Goal: Transaction & Acquisition: Download file/media

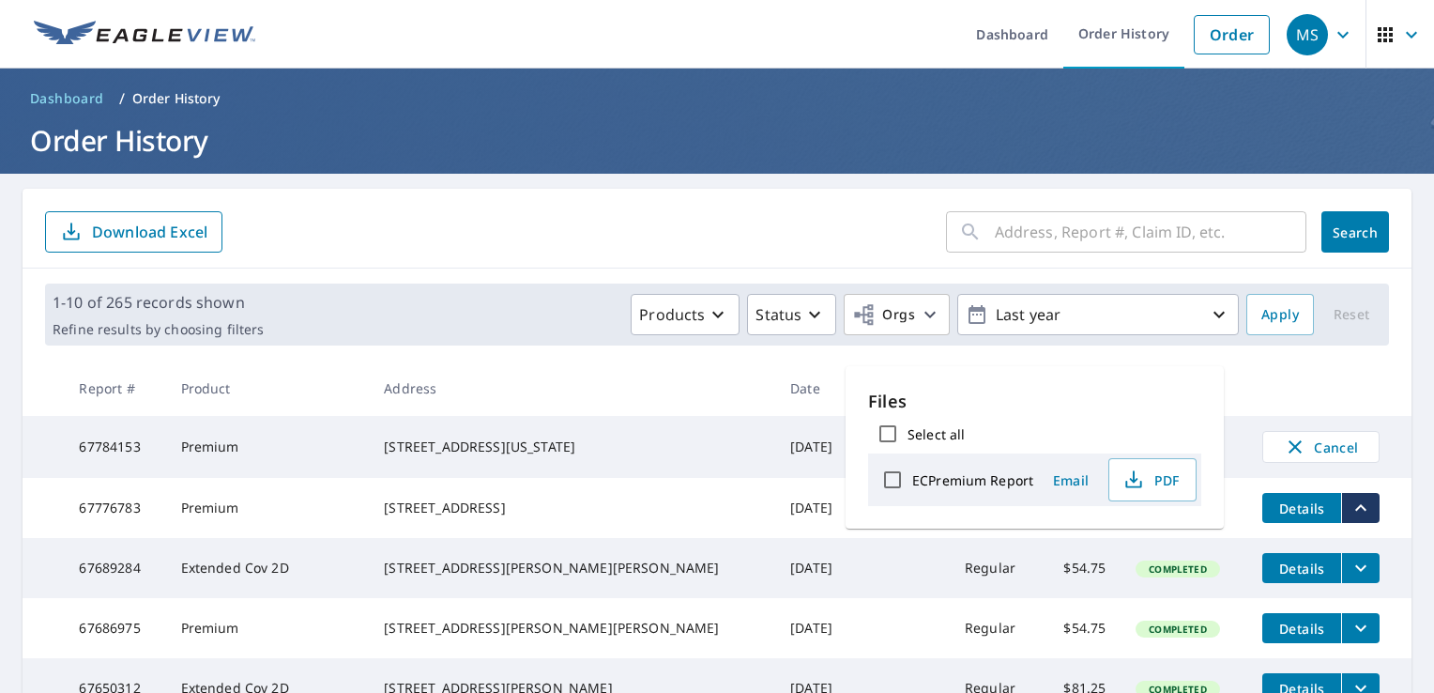
click at [574, 218] on form "​ Search Download Excel" at bounding box center [717, 231] width 1344 height 41
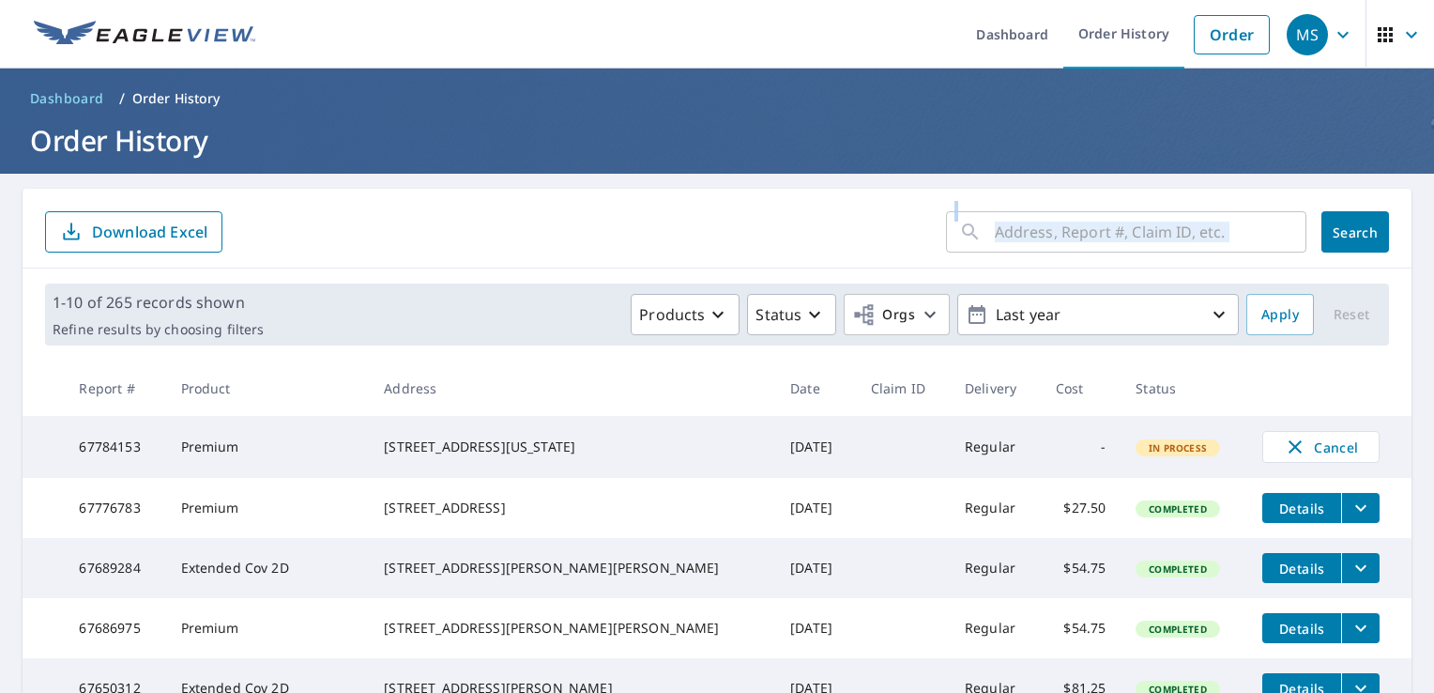
drag, startPoint x: 571, startPoint y: 217, endPoint x: 488, endPoint y: 251, distance: 90.1
click at [488, 251] on form "​ Search Download Excel" at bounding box center [717, 231] width 1344 height 41
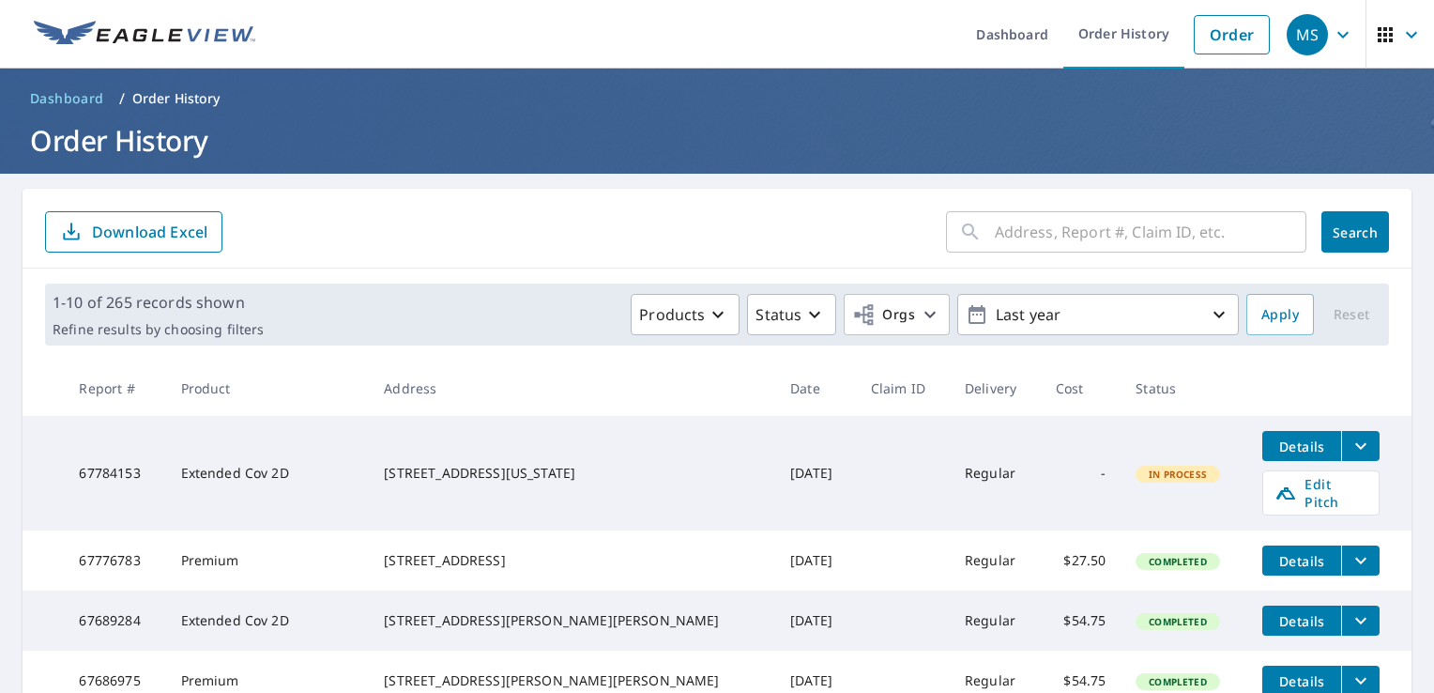
click at [582, 464] on div "7266 Washington Street Preston, GA 31824" at bounding box center [572, 473] width 376 height 19
click at [1341, 458] on button "filesDropdownBtn-67784153" at bounding box center [1360, 446] width 38 height 30
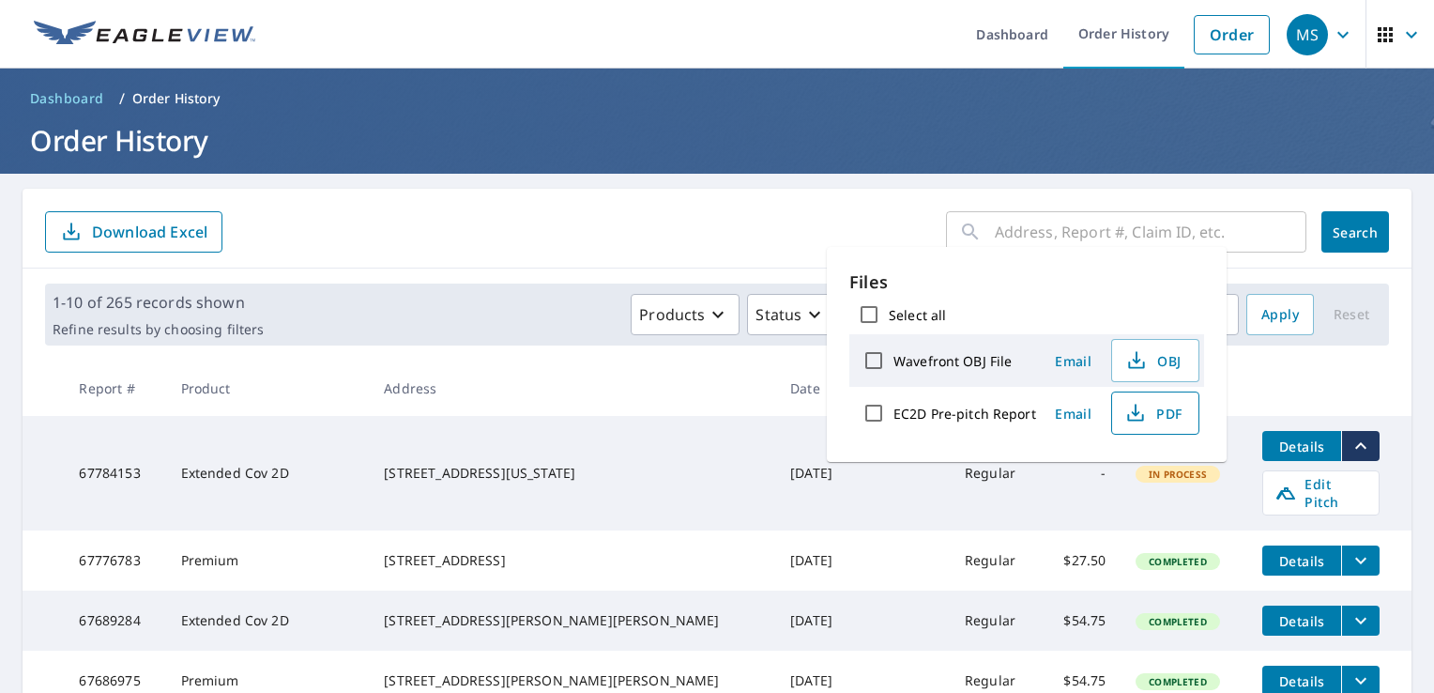
click at [1158, 415] on span "PDF" at bounding box center [1153, 413] width 60 height 23
